Goal: Task Accomplishment & Management: Use online tool/utility

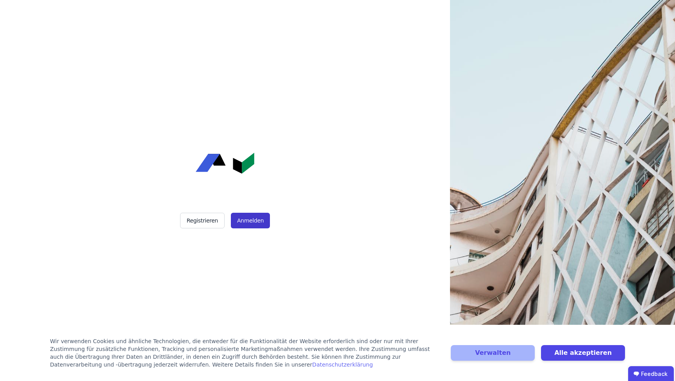
click at [250, 219] on button "Anmelden" at bounding box center [250, 221] width 39 height 16
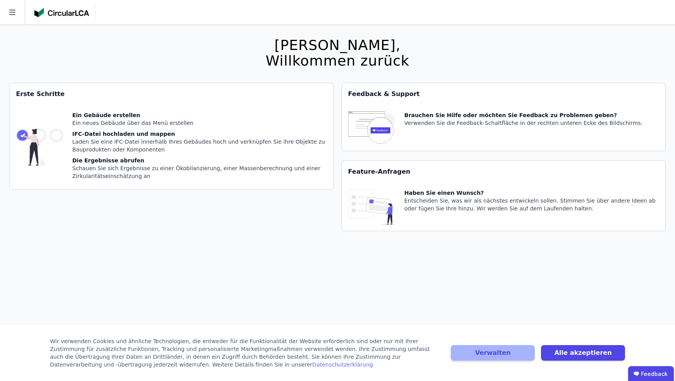
click at [499, 349] on button "Verwalten" at bounding box center [492, 353] width 84 height 16
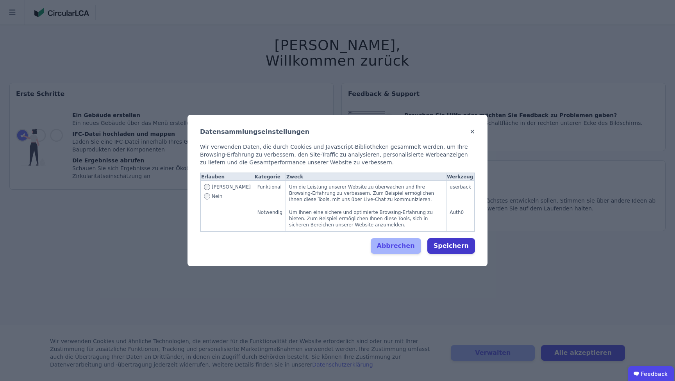
click at [458, 244] on button "Speichern" at bounding box center [451, 246] width 48 height 16
click at [211, 186] on label "Ja" at bounding box center [227, 188] width 47 height 9
click at [449, 244] on button "Speichern" at bounding box center [451, 246] width 48 height 16
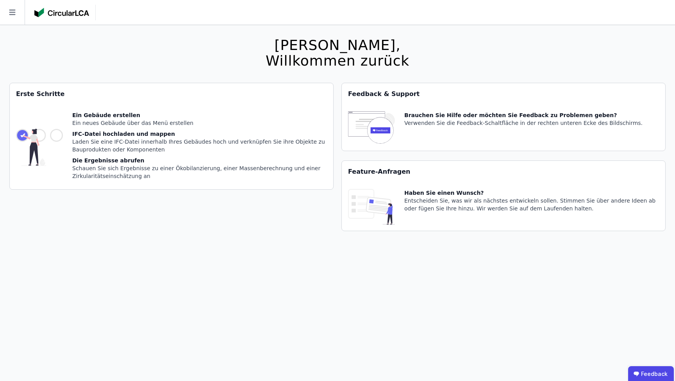
click at [114, 215] on div "Erste Schritte Ein Gebäude erstellen Ein neues Gebäude über das Menü erstellen …" at bounding box center [171, 162] width 324 height 158
click at [9, 9] on icon at bounding box center [12, 12] width 25 height 25
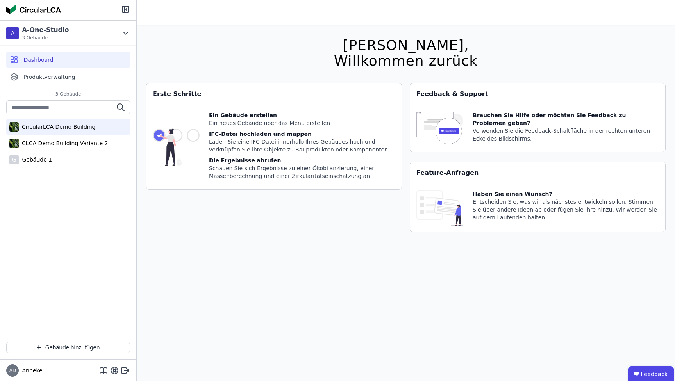
click at [53, 128] on div "CircularLCA Demo Building" at bounding box center [57, 127] width 77 height 8
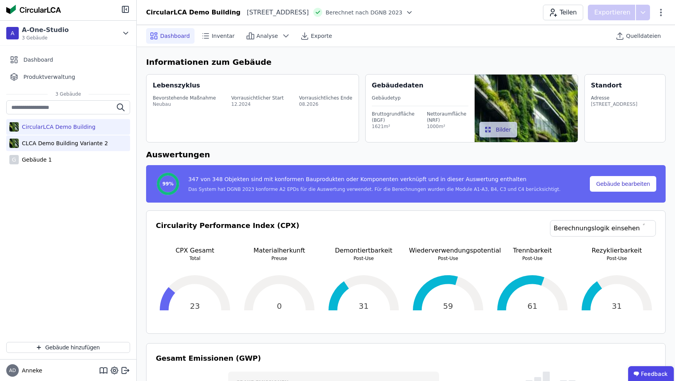
click at [87, 143] on div "CLCA Demo Building Variante 2" at bounding box center [63, 143] width 89 height 8
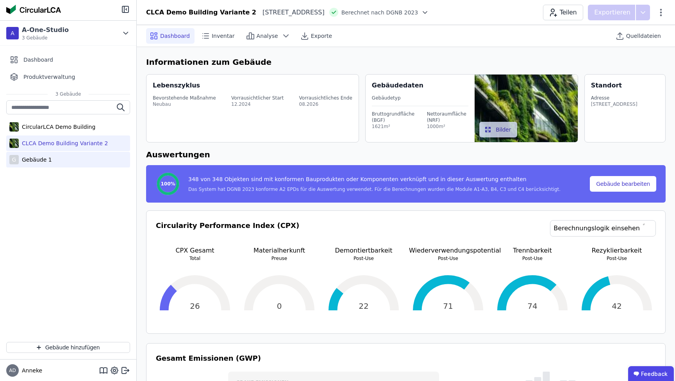
click at [39, 158] on div "Gebäude 1" at bounding box center [35, 160] width 33 height 8
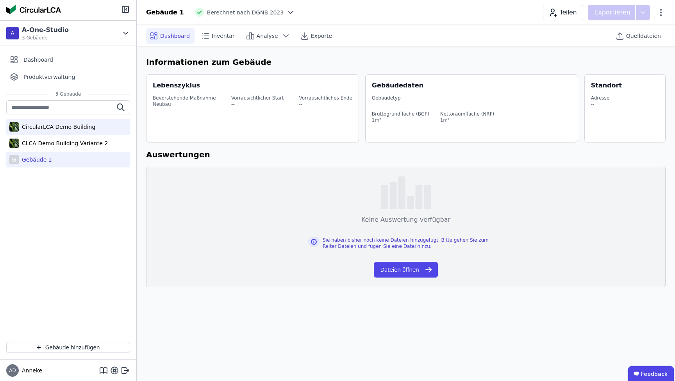
click at [57, 127] on div "CircularLCA Demo Building" at bounding box center [57, 127] width 77 height 8
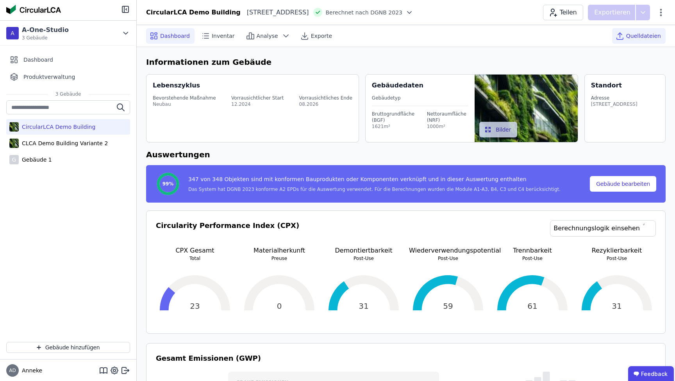
click at [632, 36] on span "Quelldateien" at bounding box center [643, 36] width 35 height 8
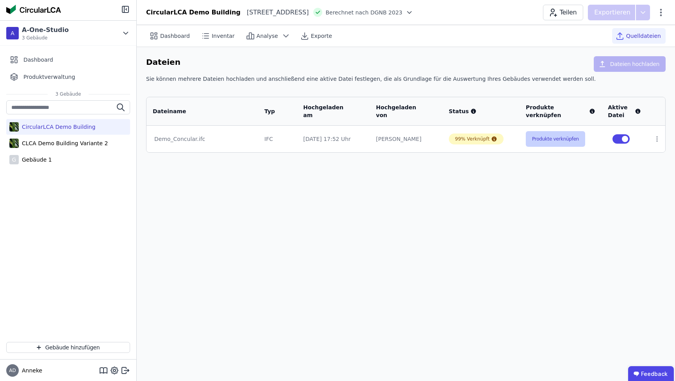
click at [550, 139] on button "Produkte verknüpfen" at bounding box center [554, 139] width 59 height 16
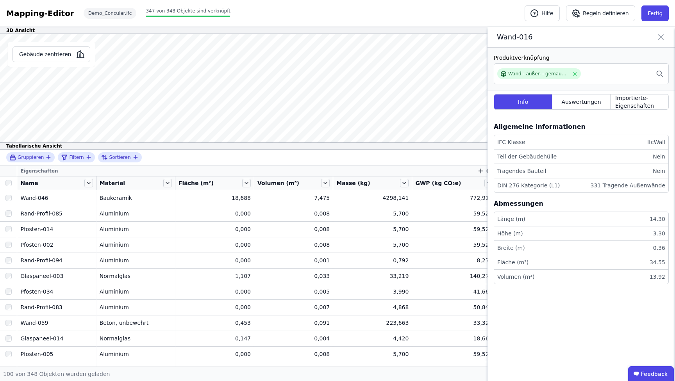
click at [660, 36] on icon at bounding box center [660, 37] width 5 height 5
click at [586, 103] on span "Auswertungen" at bounding box center [580, 102] width 39 height 8
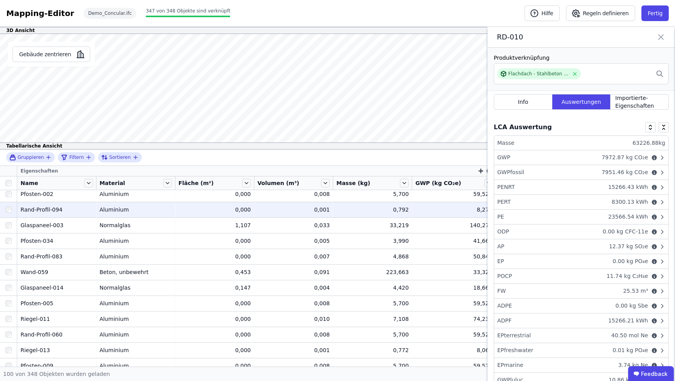
scroll to position [68, 0]
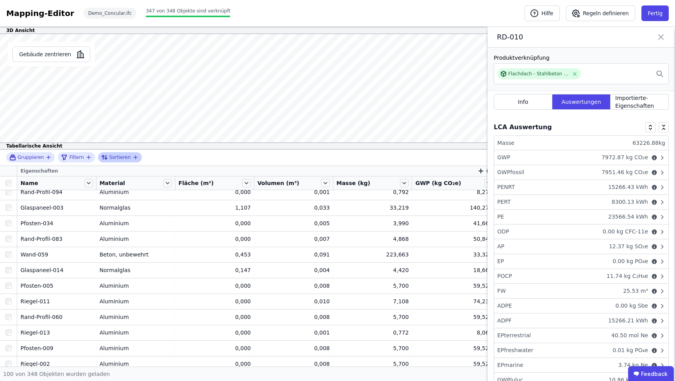
click at [120, 155] on span "Sortieren" at bounding box center [119, 157] width 21 height 6
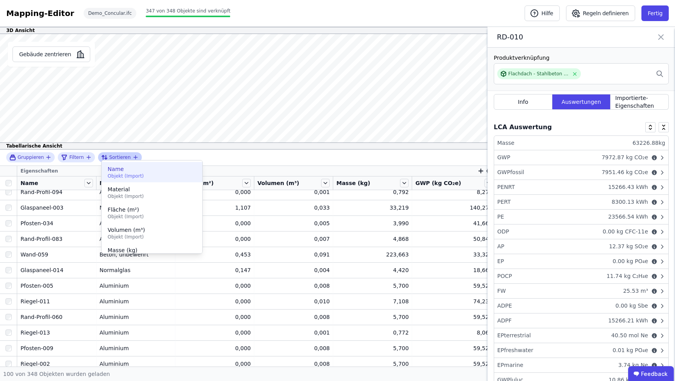
click at [118, 170] on span "Name" at bounding box center [152, 169] width 88 height 8
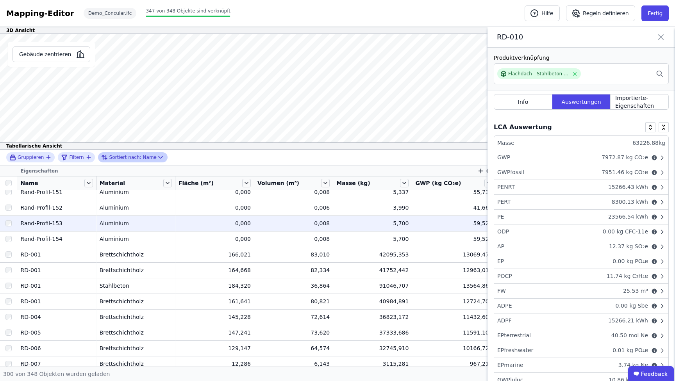
scroll to position [3198, 0]
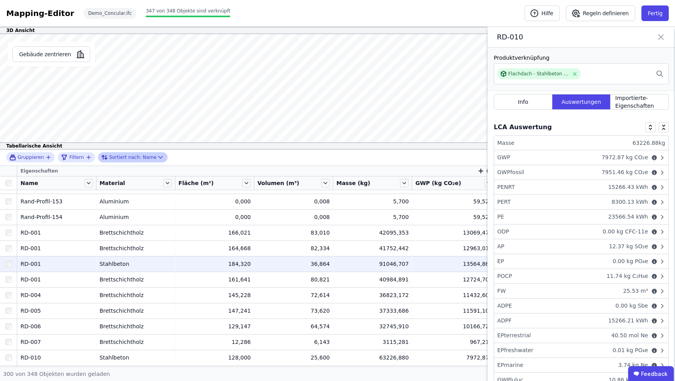
click at [63, 266] on div "RD-001" at bounding box center [56, 264] width 72 height 8
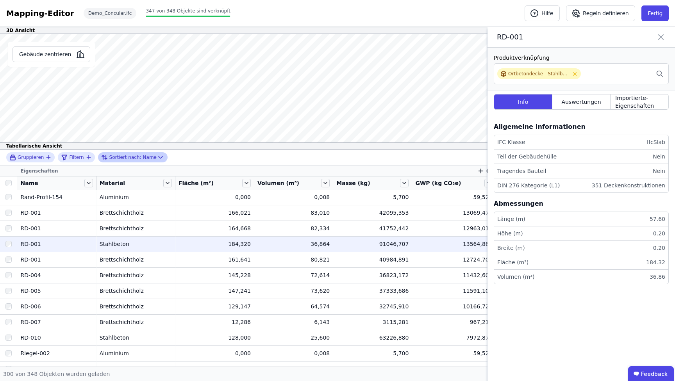
scroll to position [3244, 0]
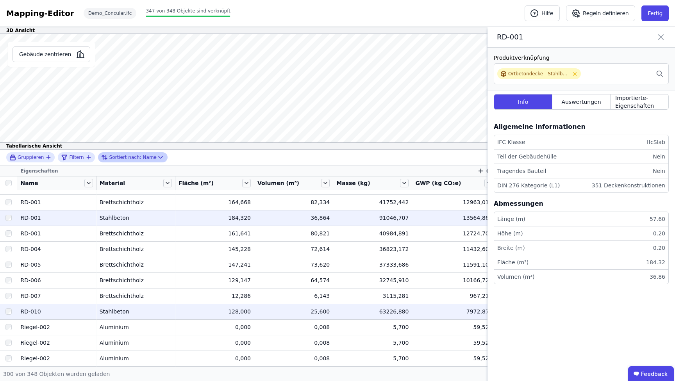
click at [57, 312] on div "RD-010" at bounding box center [56, 312] width 72 height 8
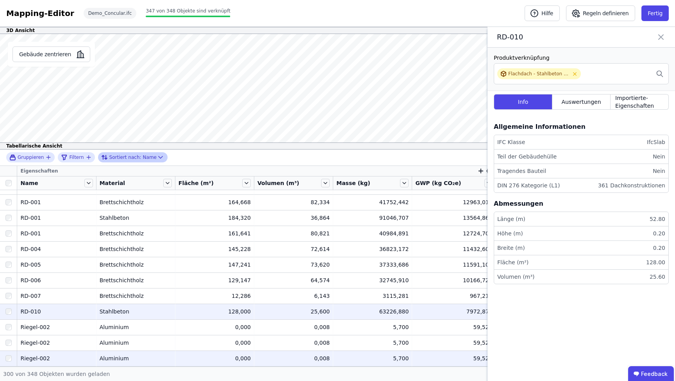
scroll to position [0, 0]
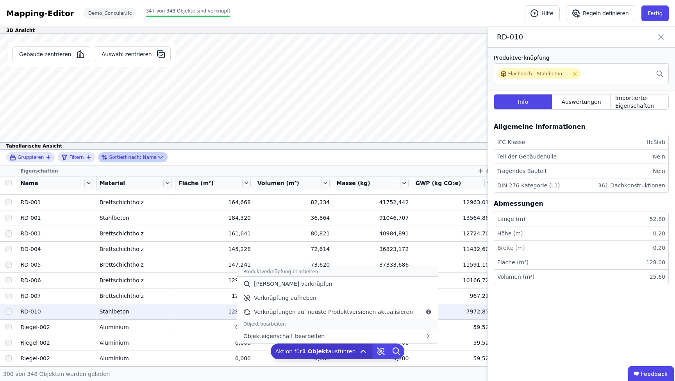
click at [361, 353] on icon at bounding box center [362, 351] width 9 height 9
click at [311, 283] on div "[PERSON_NAME] verknüpfen" at bounding box center [337, 284] width 201 height 14
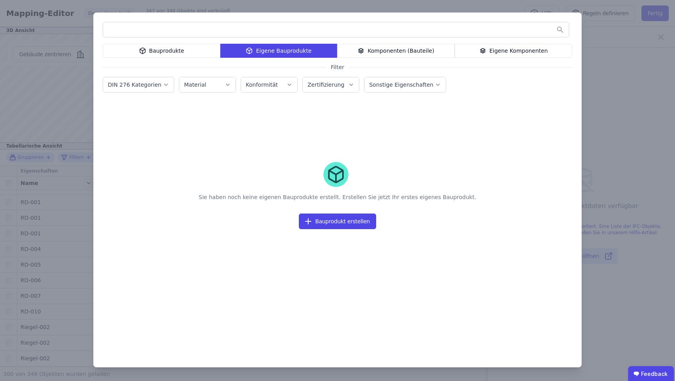
click at [178, 48] on div "Bauprodukte" at bounding box center [162, 51] width 118 height 14
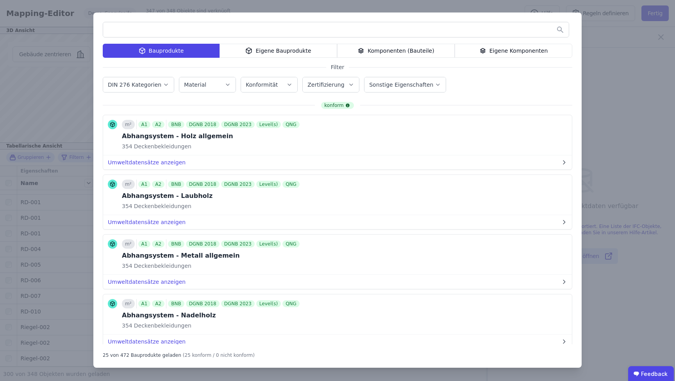
click at [173, 31] on input "text" at bounding box center [335, 30] width 465 height 14
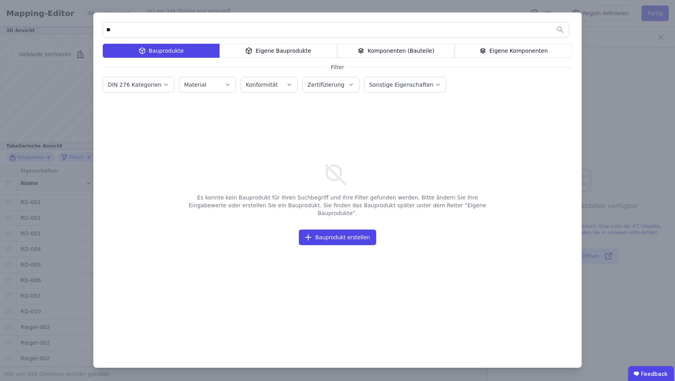
type input "*"
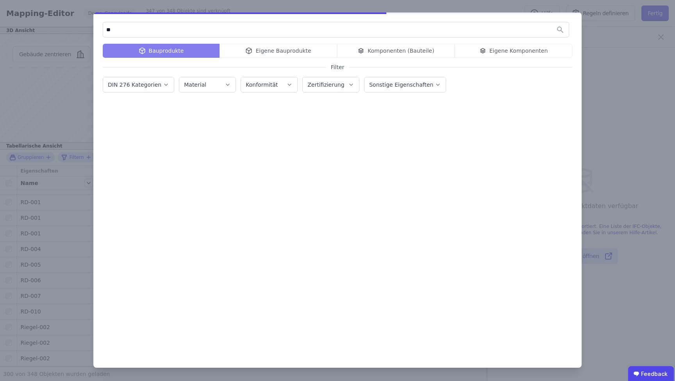
type input "*"
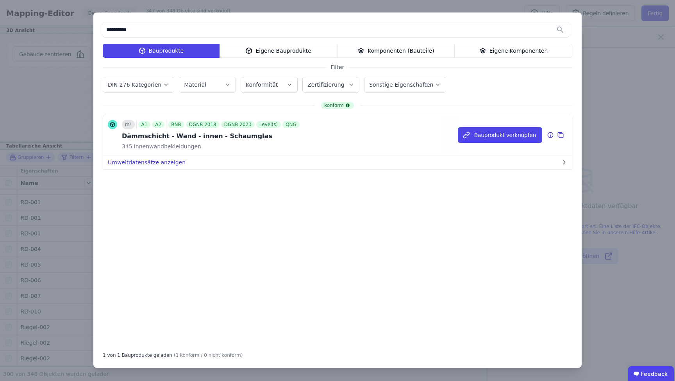
type input "**********"
click at [165, 160] on button "Umweltdatensätze anzeigen" at bounding box center [337, 162] width 468 height 14
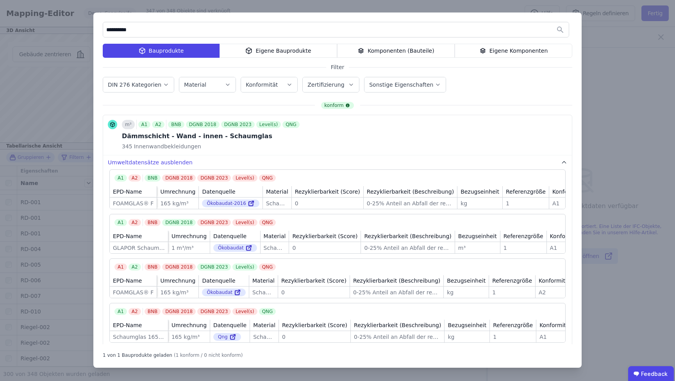
click at [619, 98] on div "**********" at bounding box center [337, 190] width 675 height 381
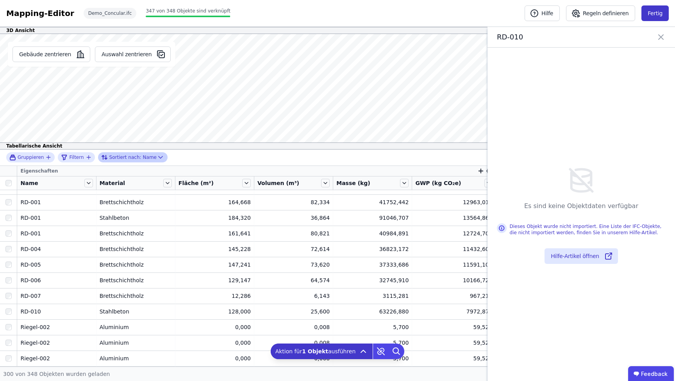
click at [648, 10] on button "Fertig" at bounding box center [654, 13] width 27 height 16
